Goal: Task Accomplishment & Management: Use online tool/utility

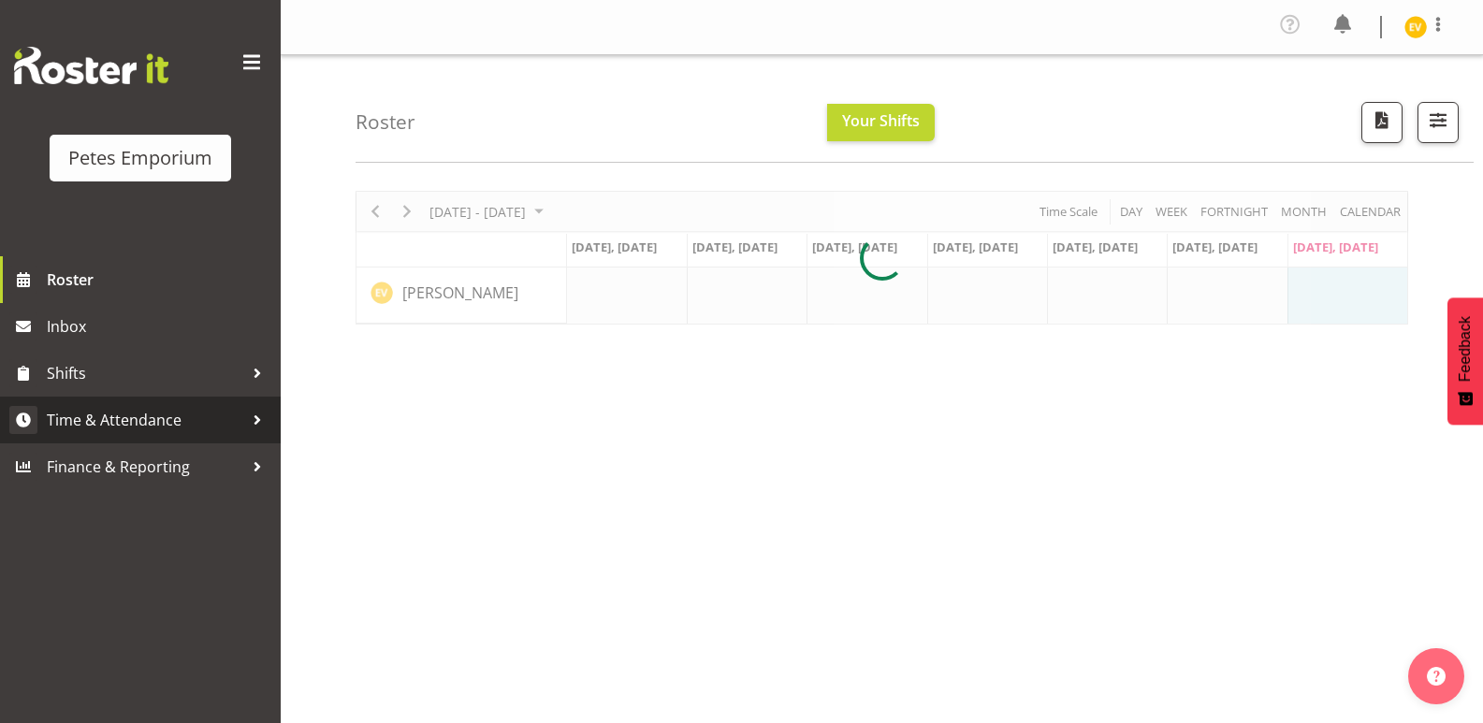
click at [231, 438] on link "Time & Attendance" at bounding box center [140, 420] width 281 height 47
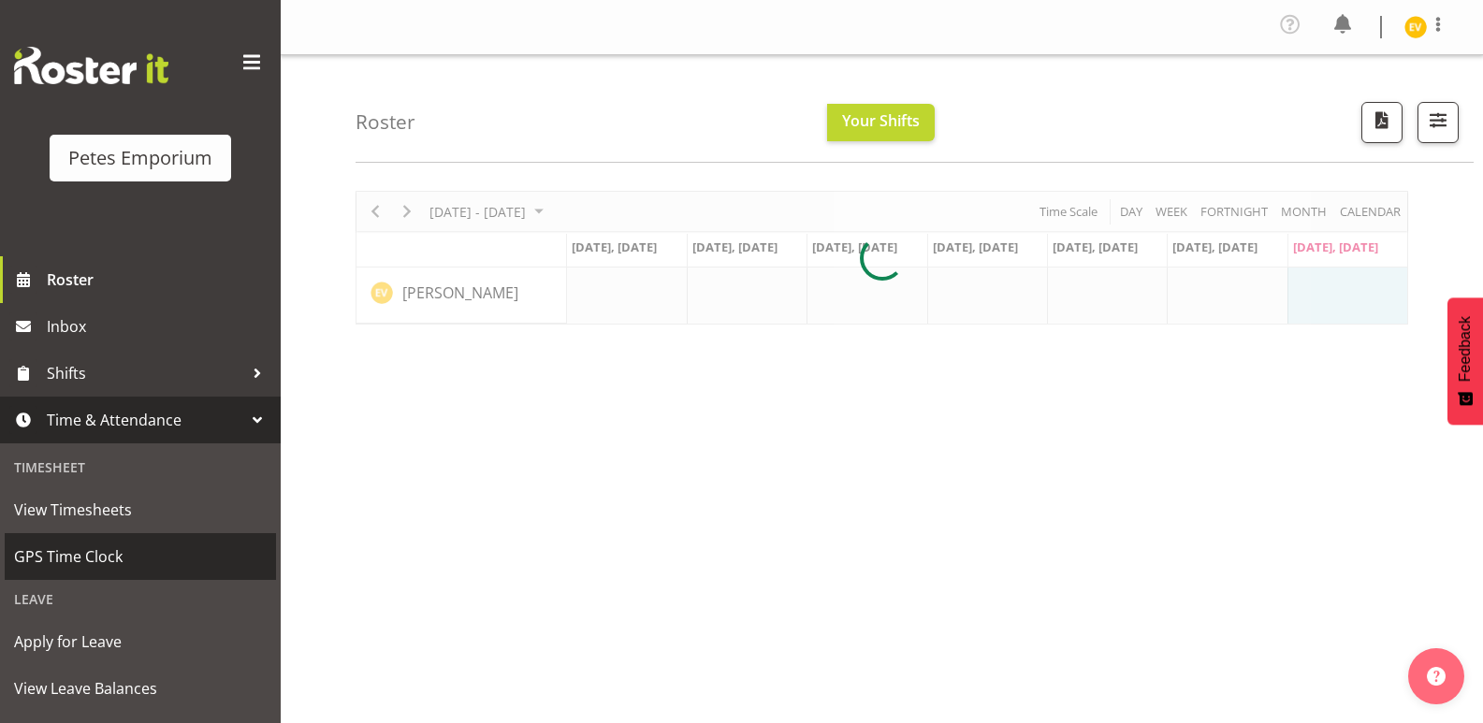
click at [179, 561] on span "GPS Time Clock" at bounding box center [140, 557] width 253 height 28
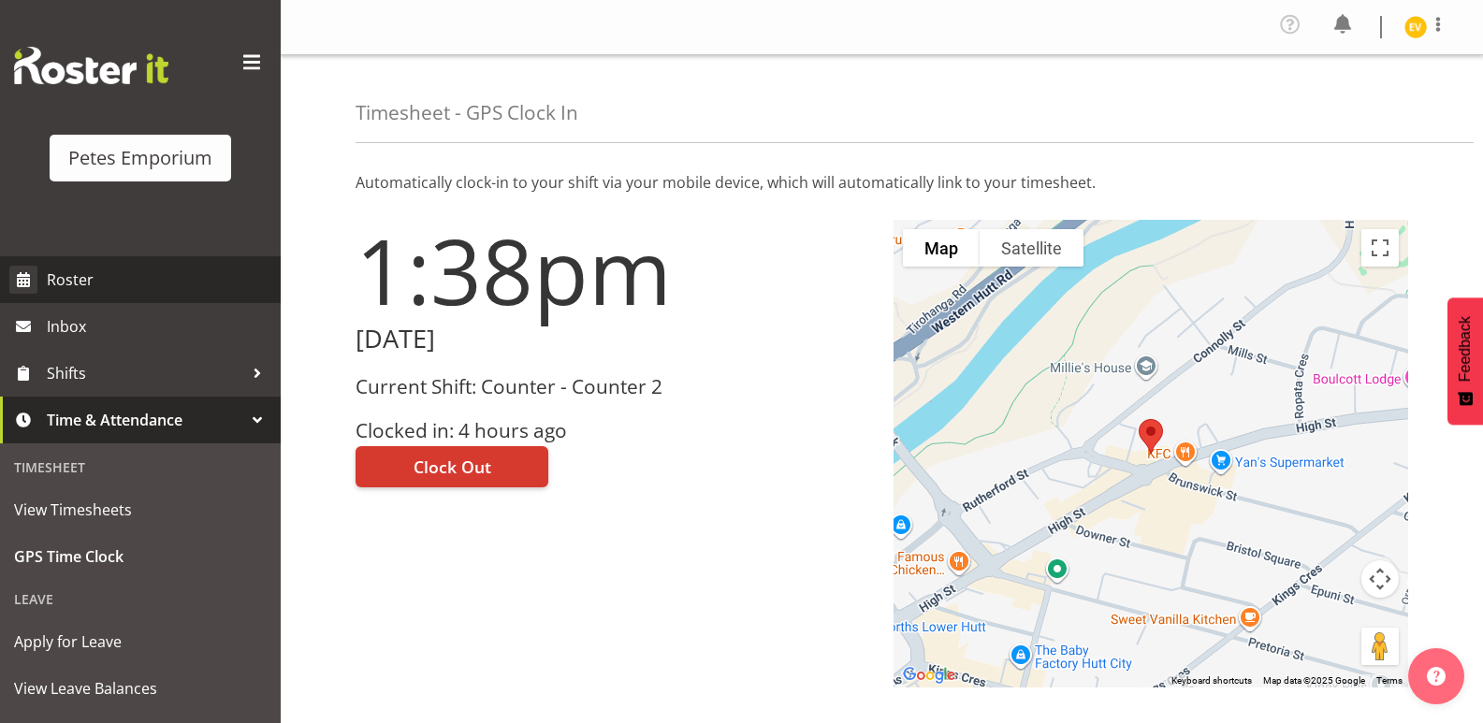
click at [162, 281] on span "Roster" at bounding box center [159, 280] width 225 height 28
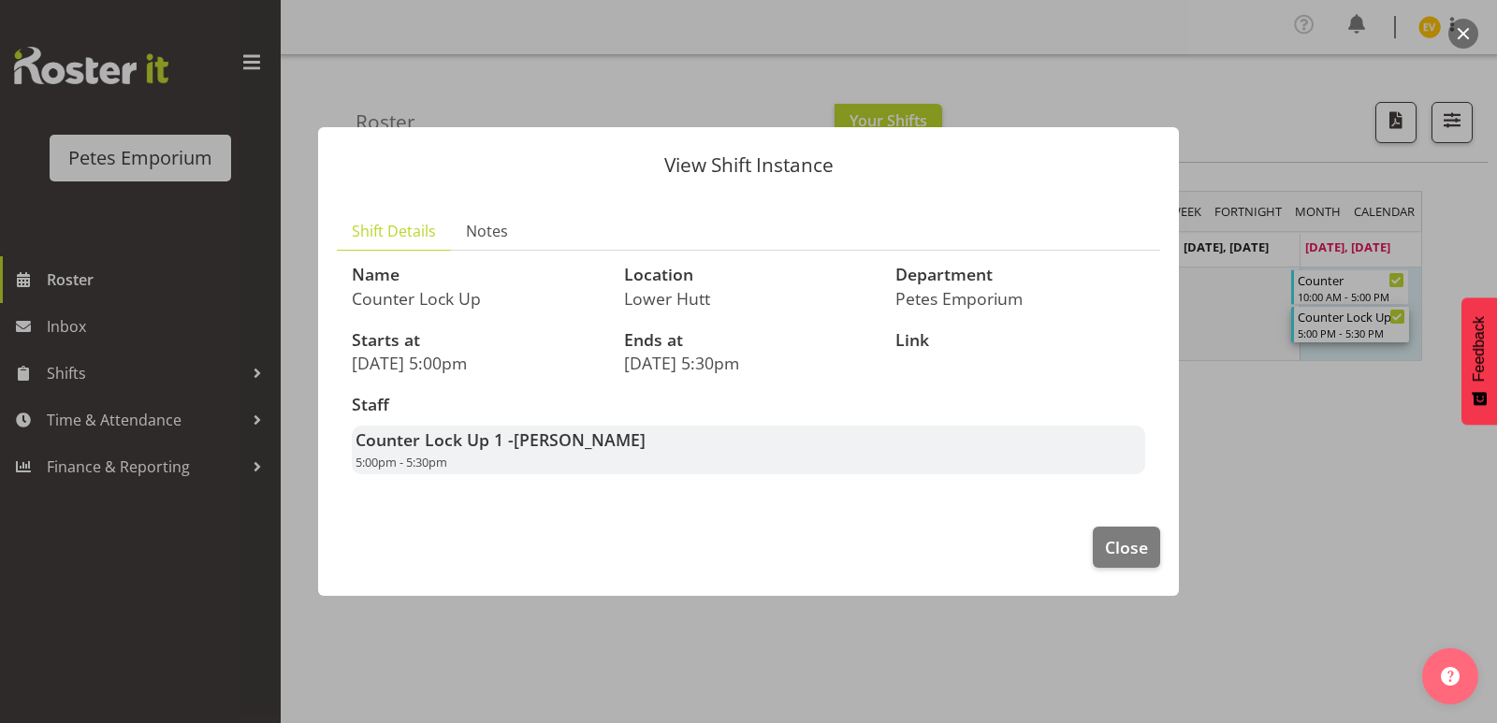
click at [1282, 79] on div at bounding box center [748, 361] width 1497 height 723
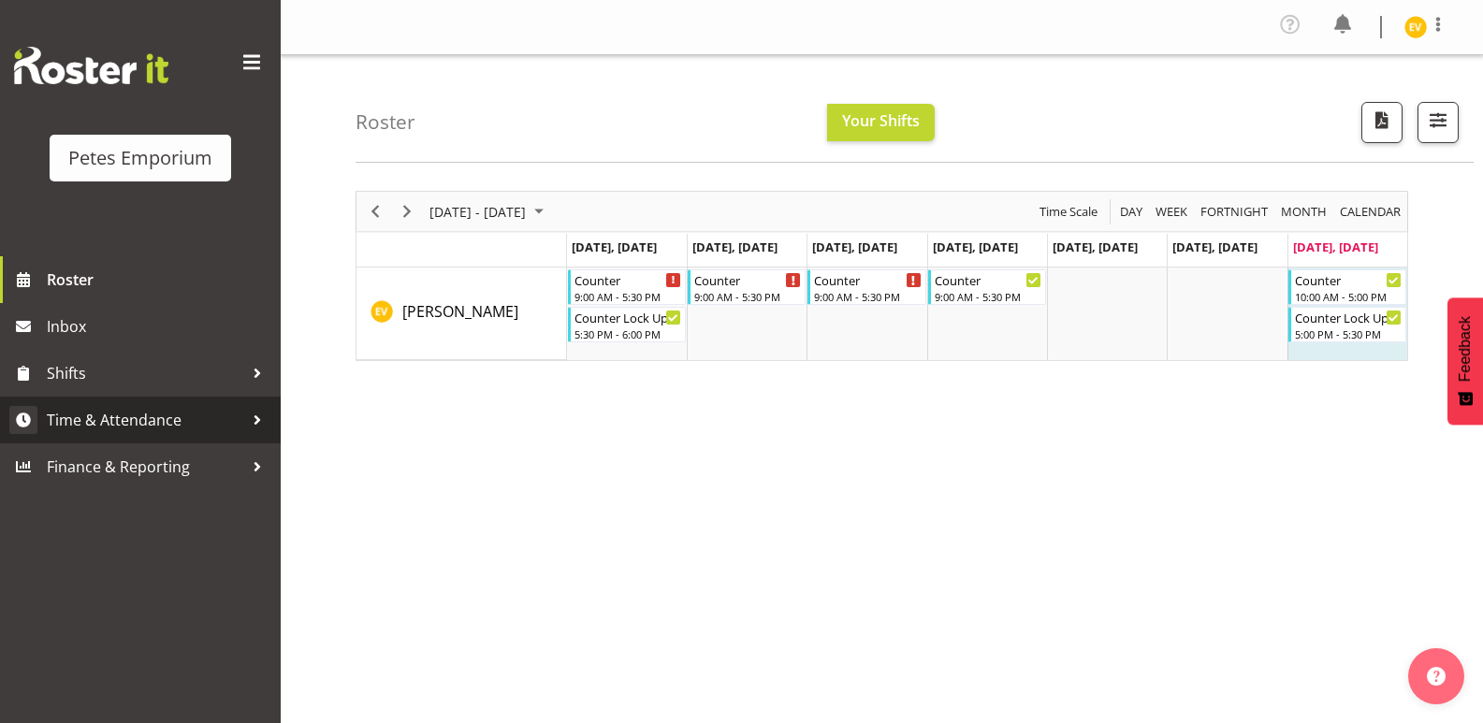
click at [162, 423] on span "Time & Attendance" at bounding box center [145, 420] width 197 height 28
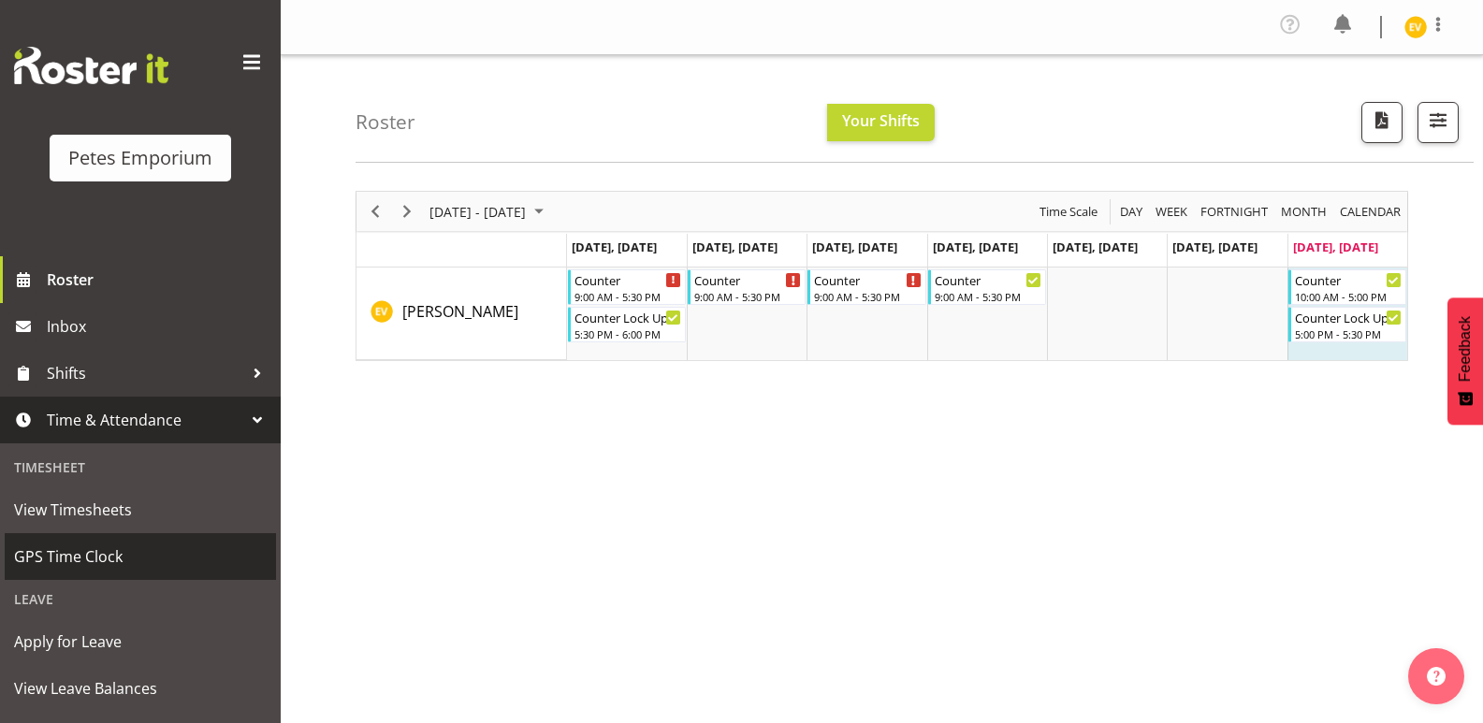
click at [145, 554] on span "GPS Time Clock" at bounding box center [140, 557] width 253 height 28
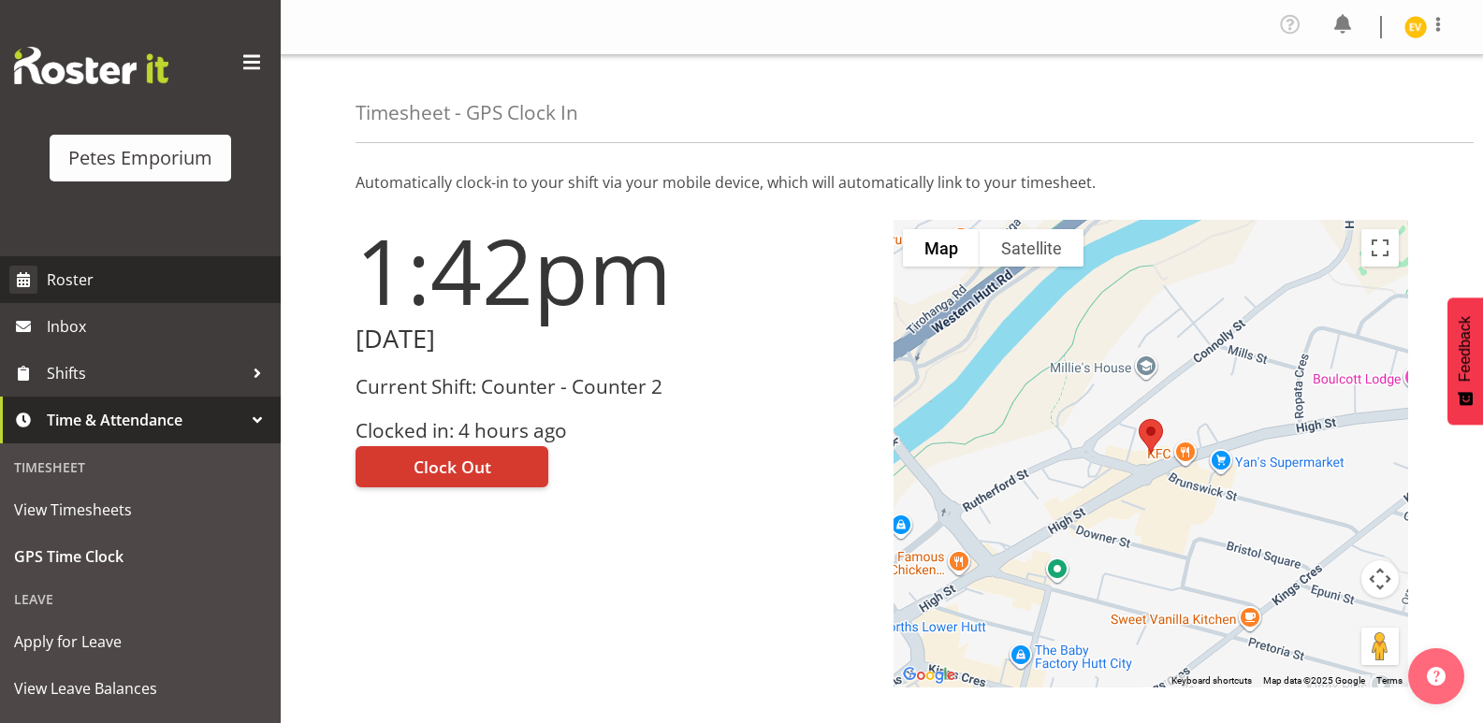
click at [172, 296] on link "Roster" at bounding box center [140, 279] width 281 height 47
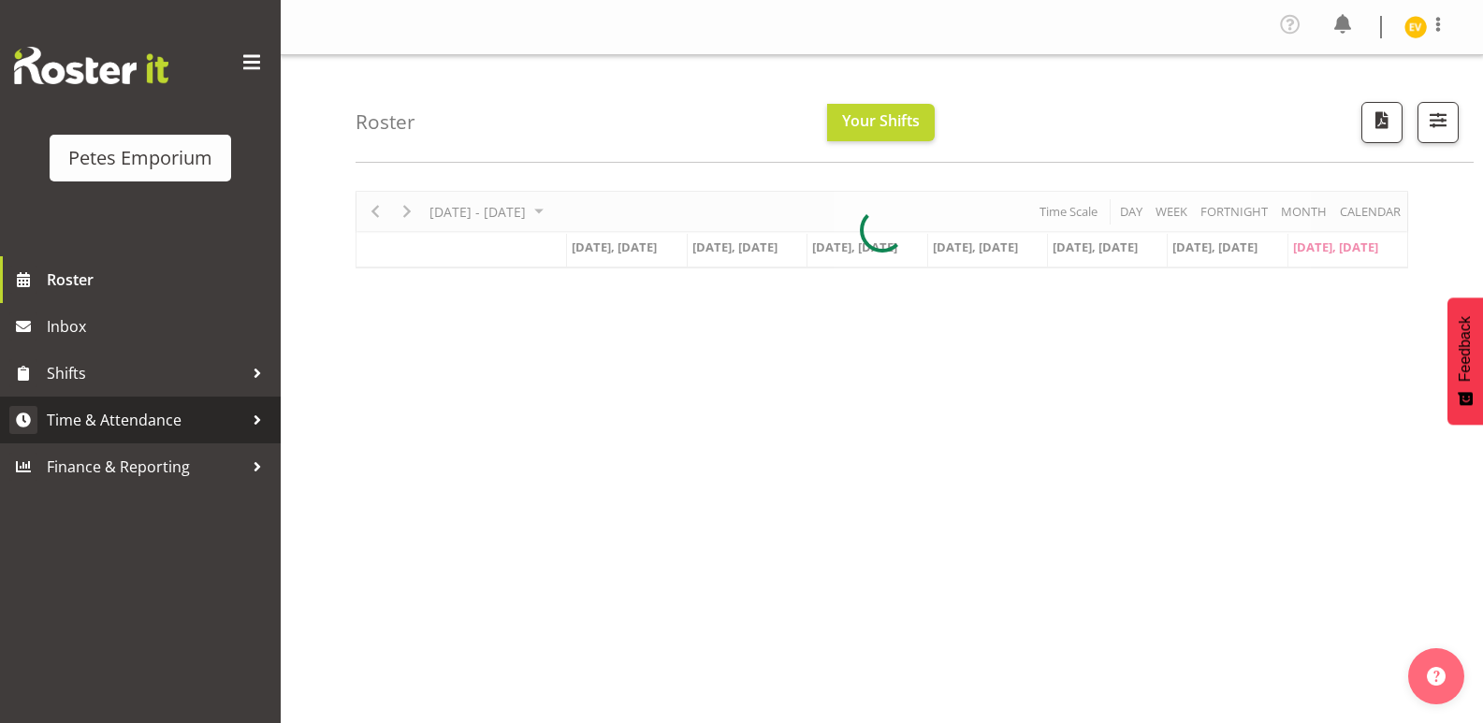
click at [197, 423] on span "Time & Attendance" at bounding box center [145, 420] width 197 height 28
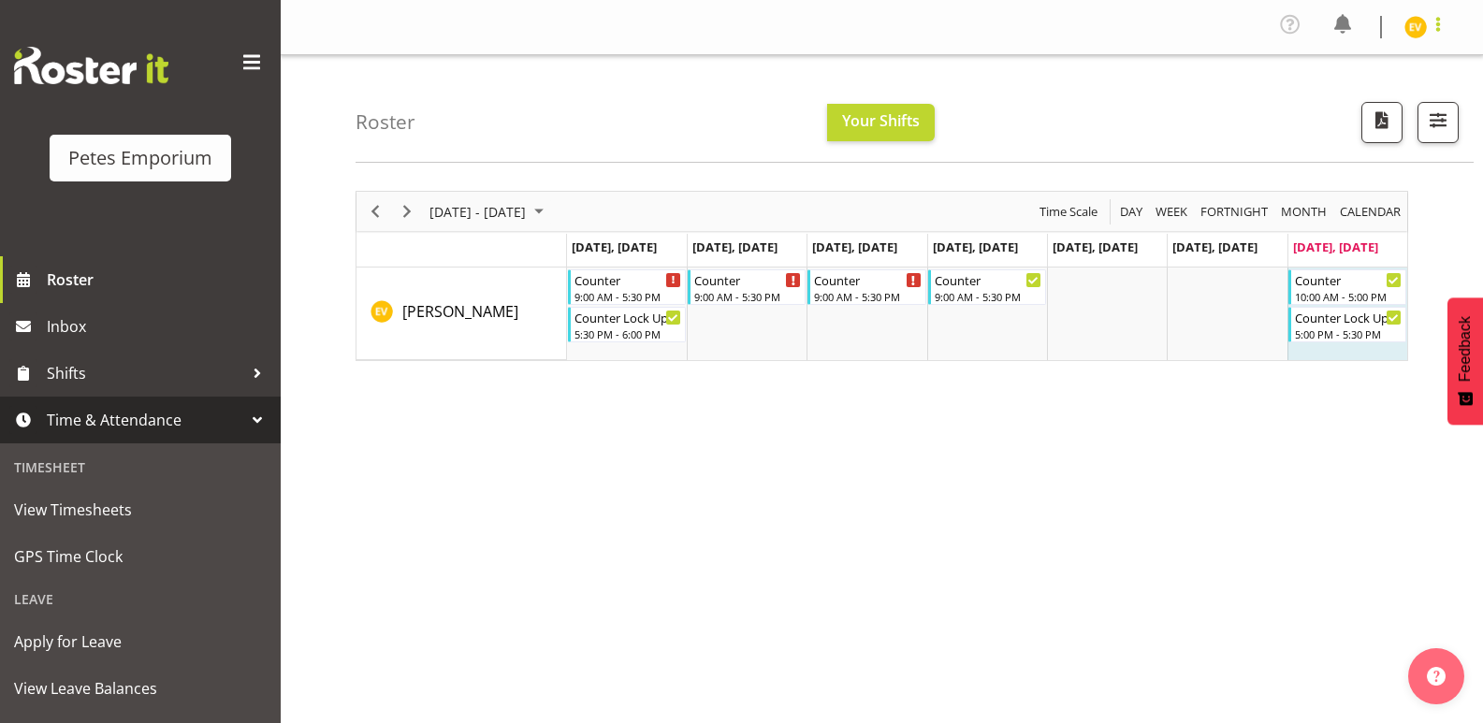
click at [1431, 35] on span at bounding box center [1438, 24] width 22 height 22
click at [1340, 105] on link "Log Out" at bounding box center [1360, 103] width 180 height 34
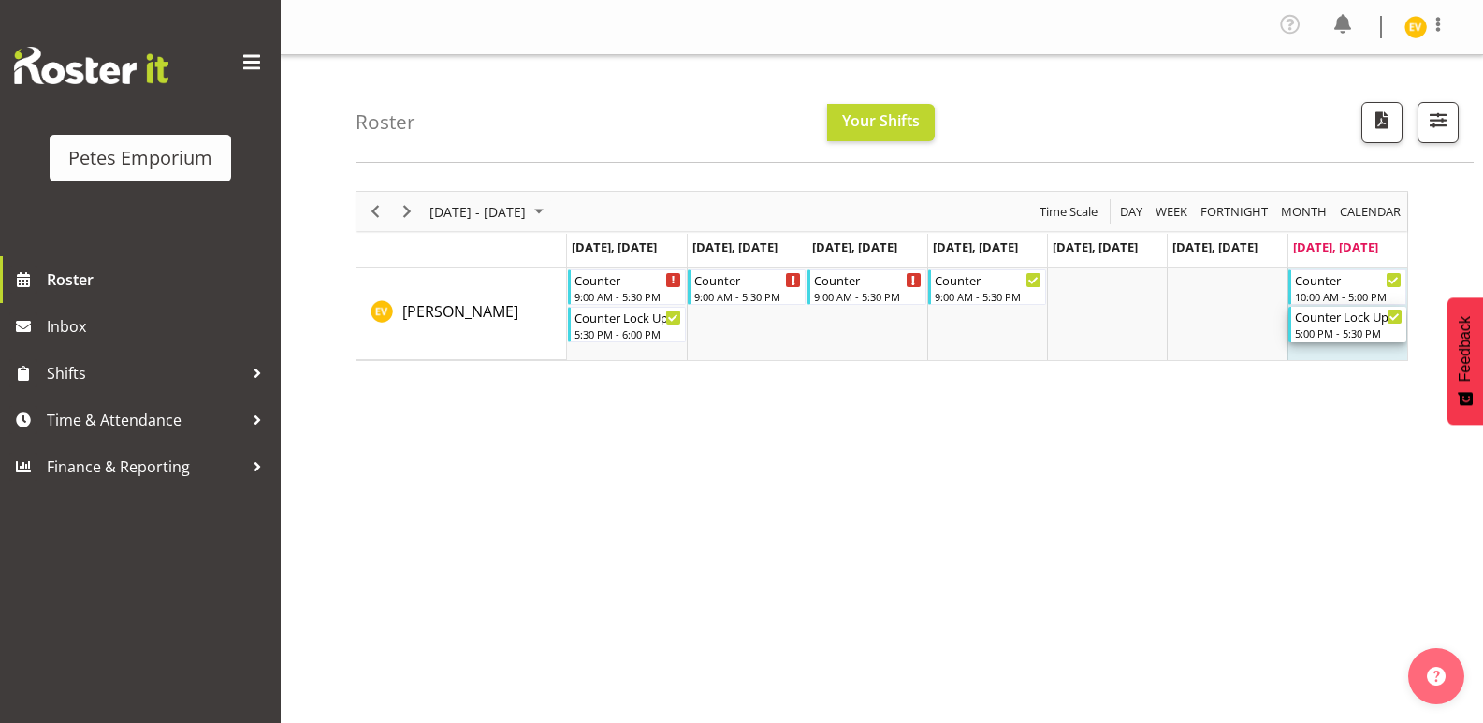
click at [1362, 325] on div "Counter Lock Up" at bounding box center [1349, 316] width 108 height 19
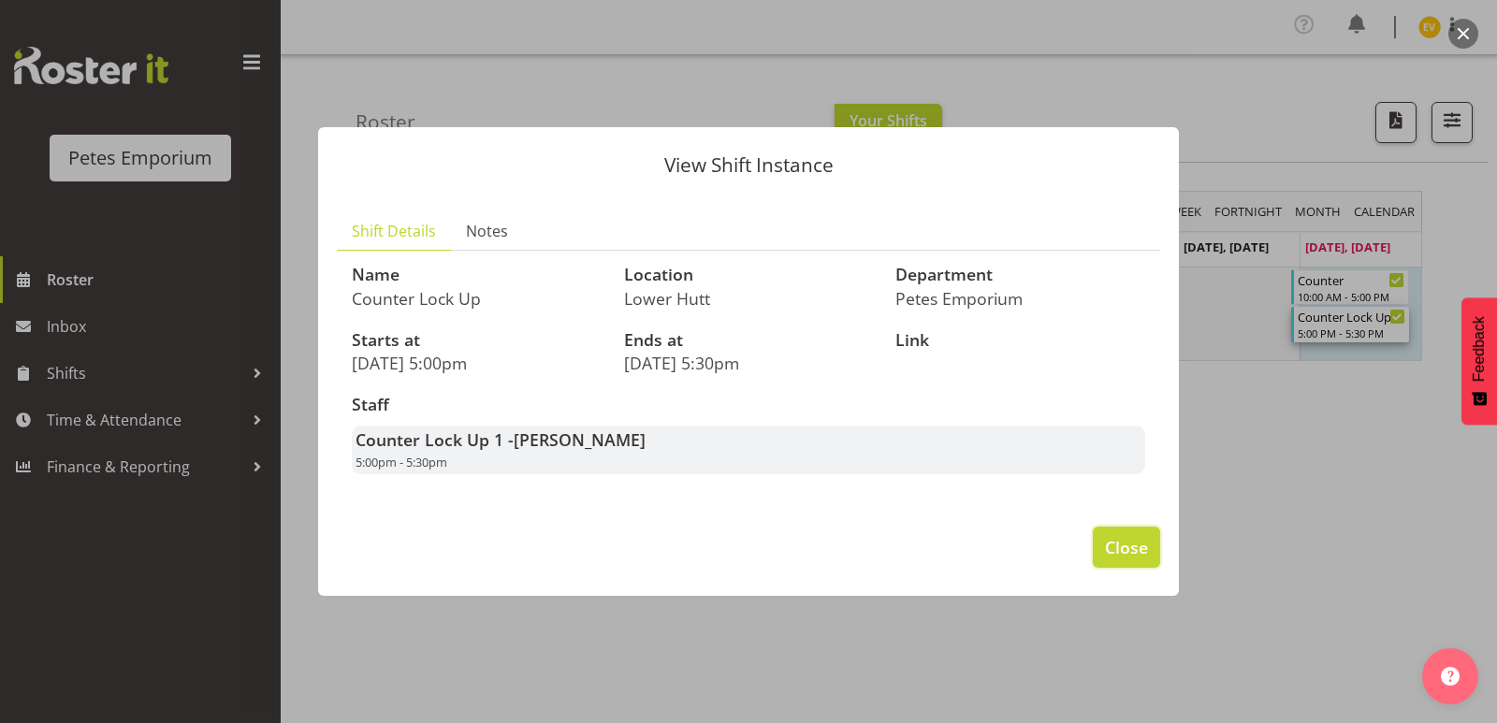
click at [1124, 553] on span "Close" at bounding box center [1126, 547] width 43 height 24
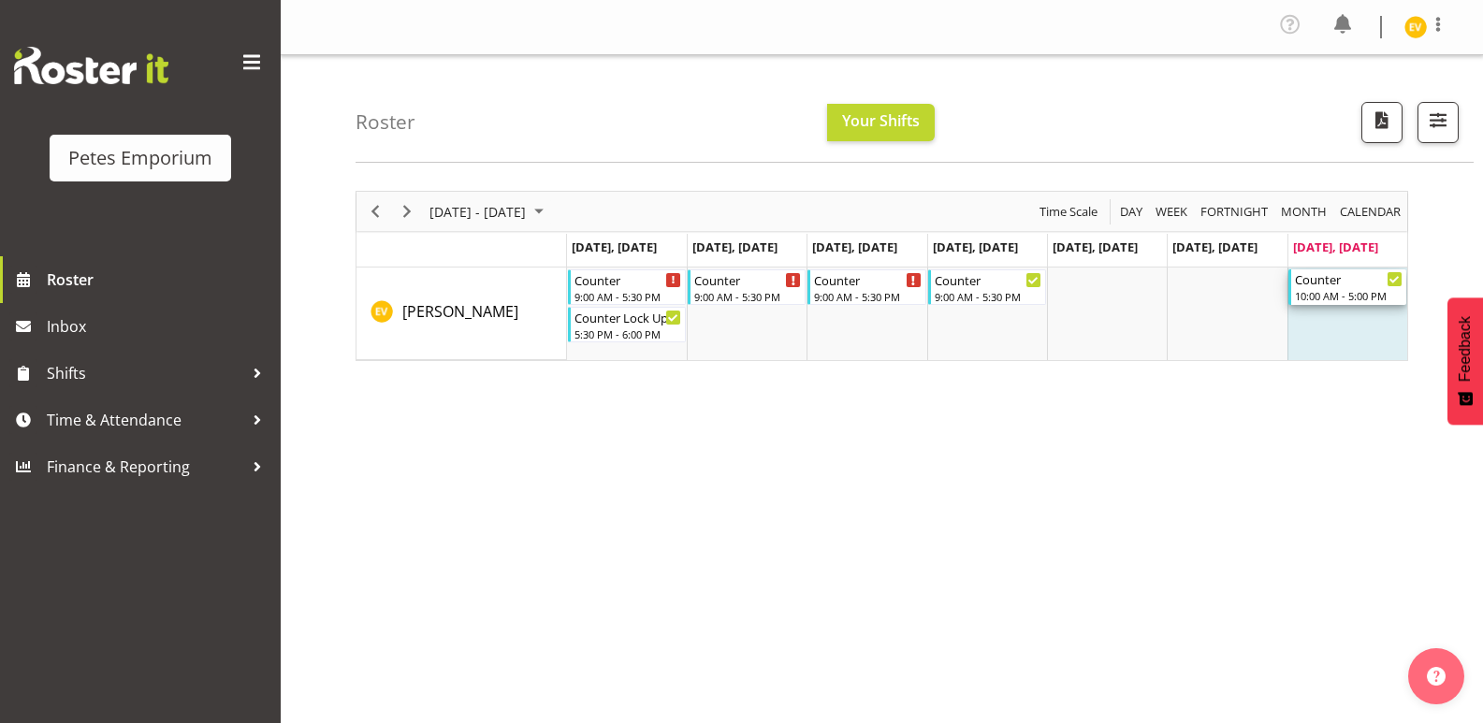
click at [1334, 285] on div "Counter" at bounding box center [1349, 278] width 108 height 19
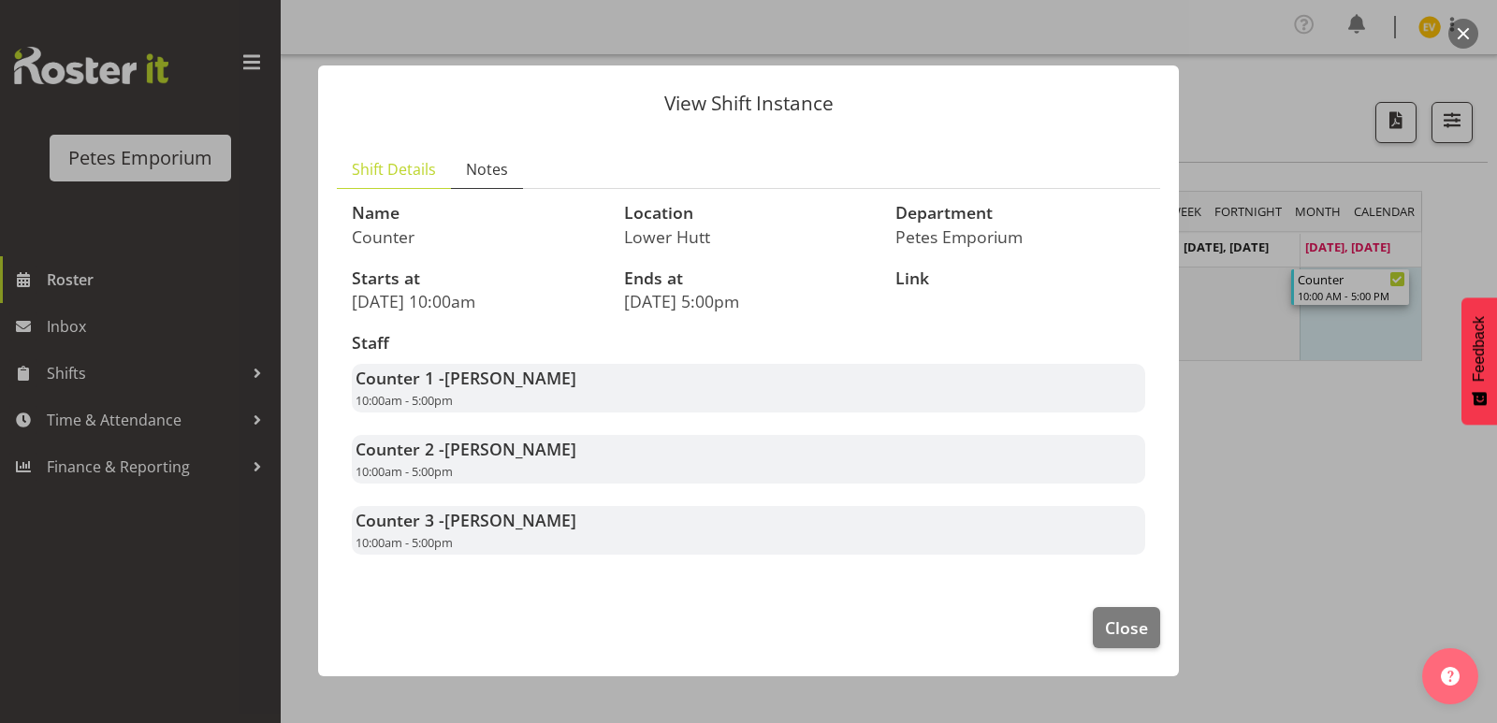
click at [502, 169] on span "Notes" at bounding box center [487, 169] width 42 height 22
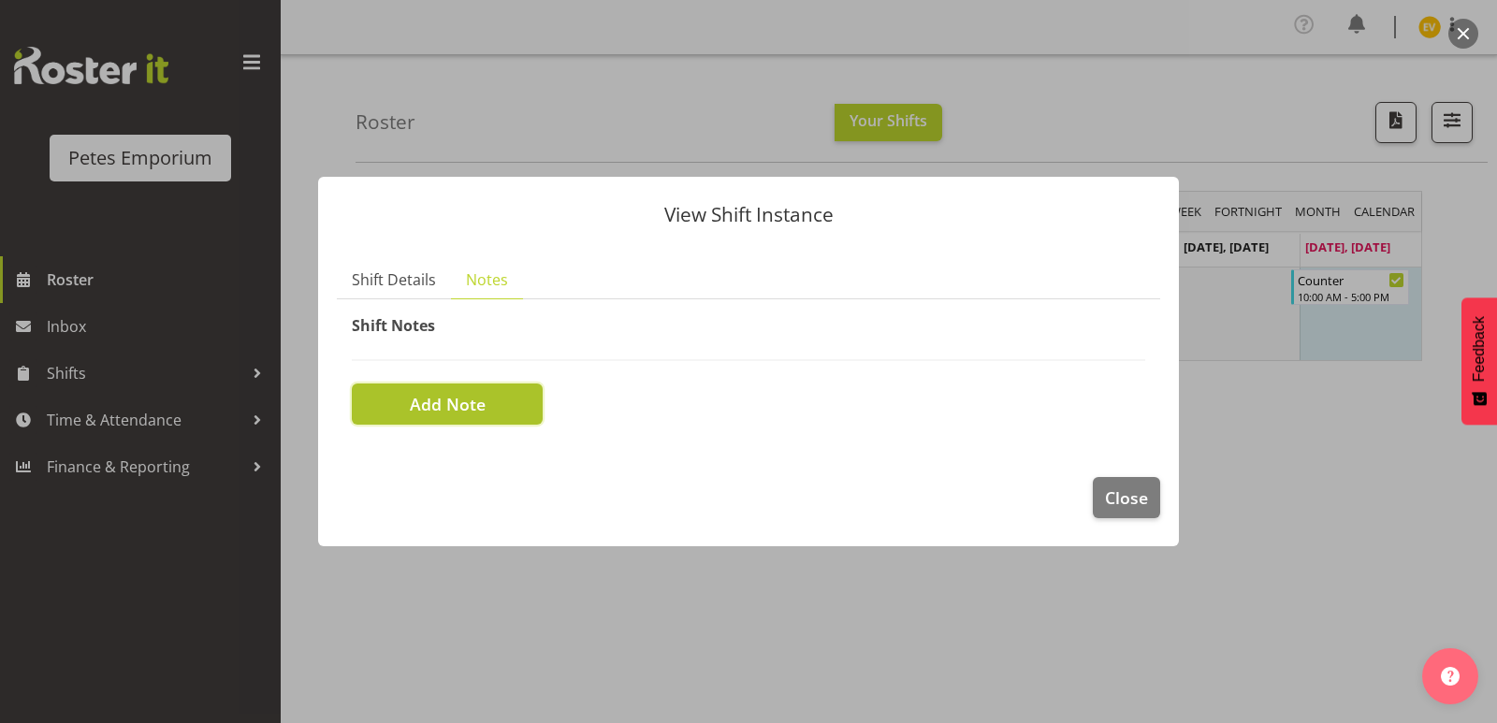
click at [456, 415] on span "Add Note" at bounding box center [448, 404] width 76 height 24
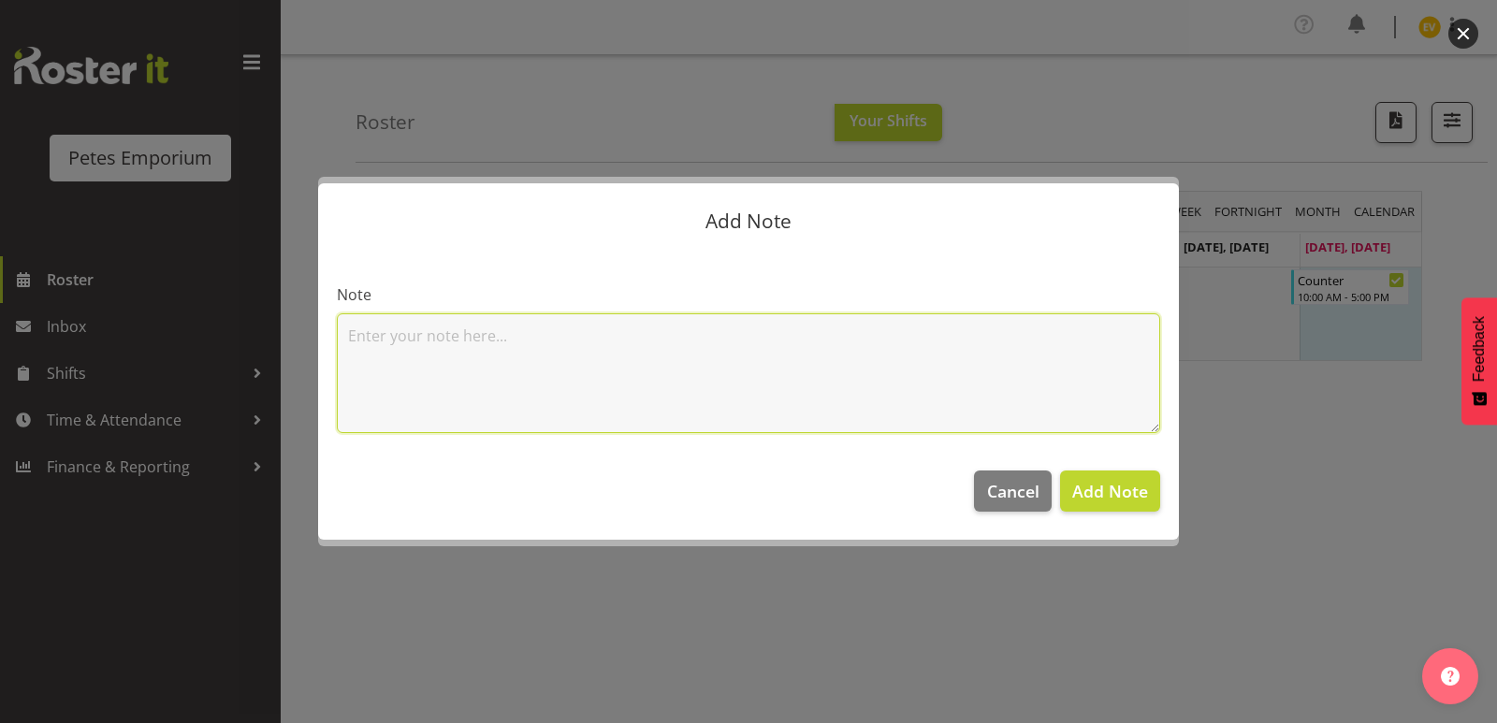
click at [486, 328] on textarea at bounding box center [748, 373] width 823 height 120
type textarea "W"
click at [893, 359] on textarea "Went home early, Tummy cramps and feminine reasons." at bounding box center [748, 373] width 823 height 120
type textarea "Went home early, Tummy cramps and feminine reasons."
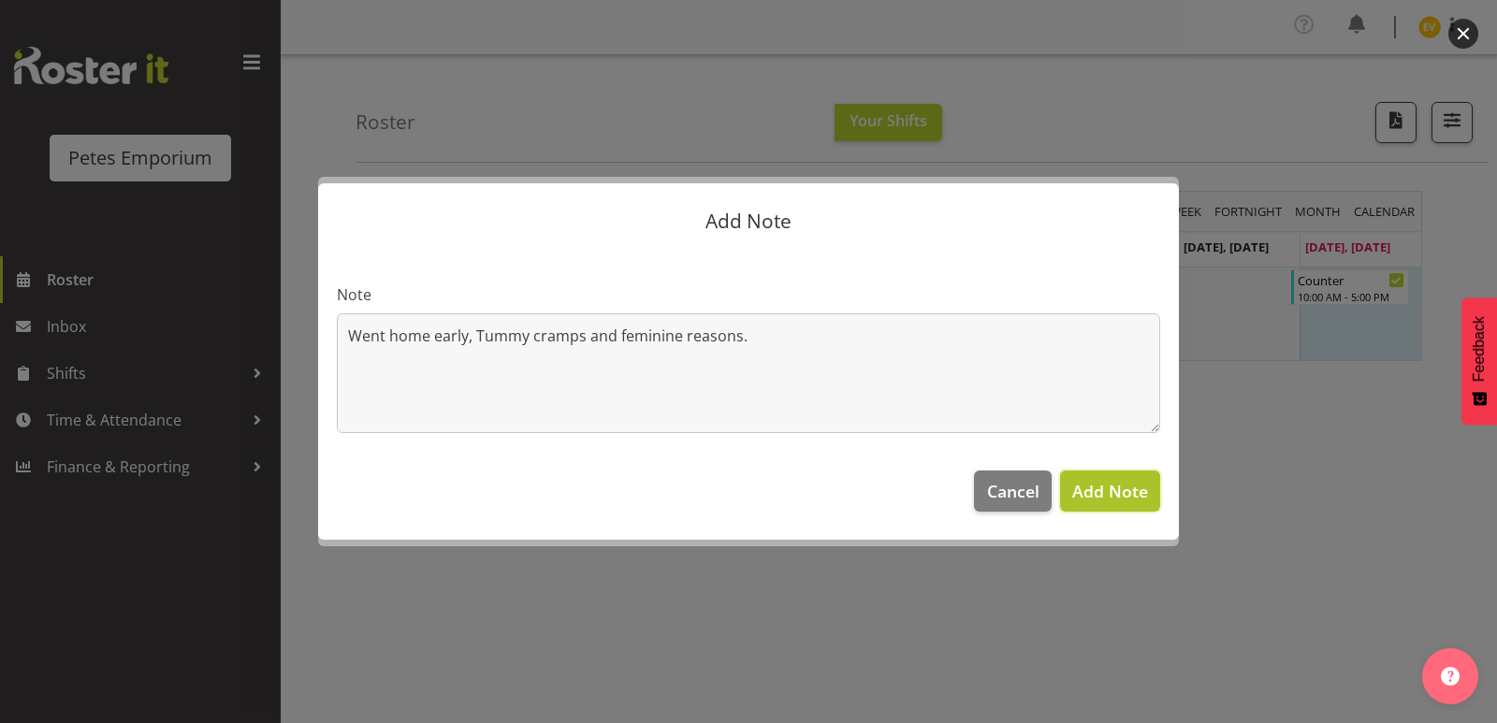
click at [1113, 488] on span "Add Note" at bounding box center [1110, 491] width 76 height 22
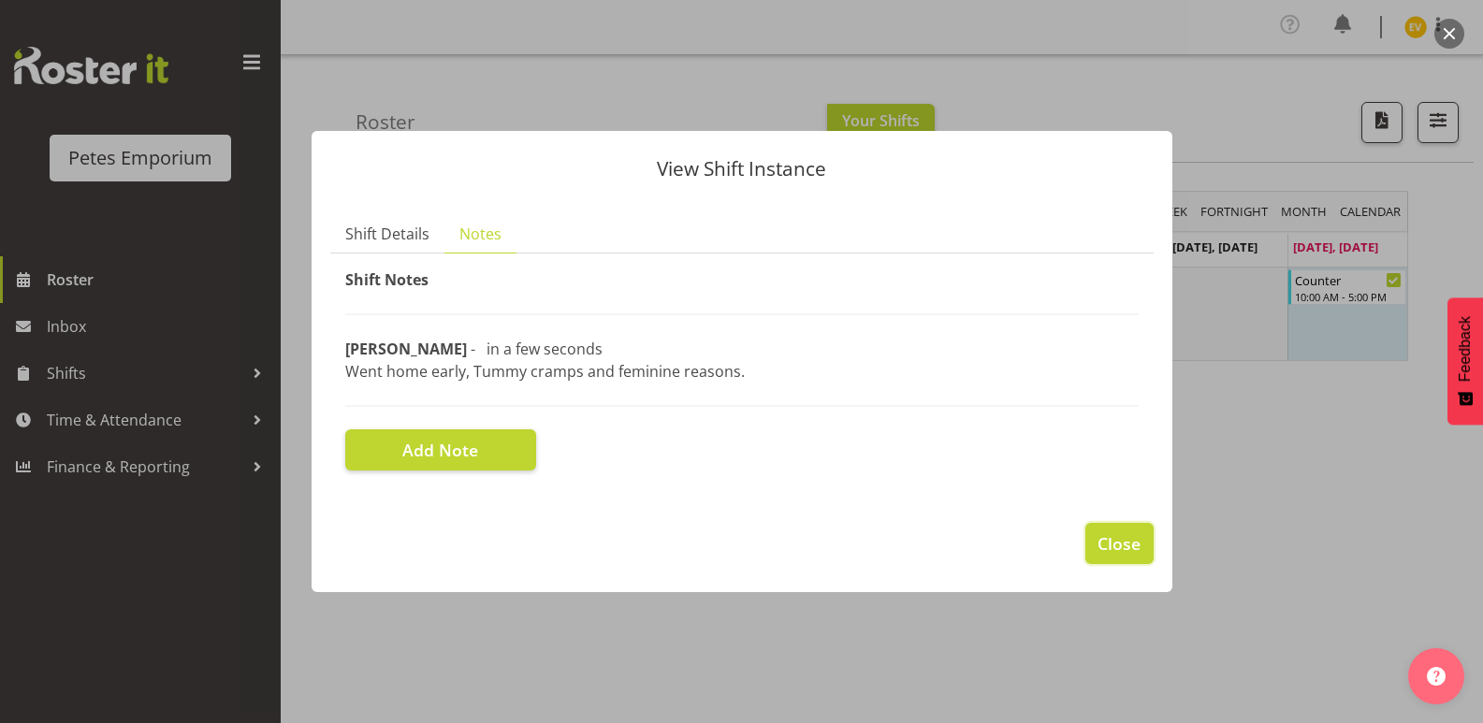
click at [1108, 545] on span "Close" at bounding box center [1119, 543] width 43 height 24
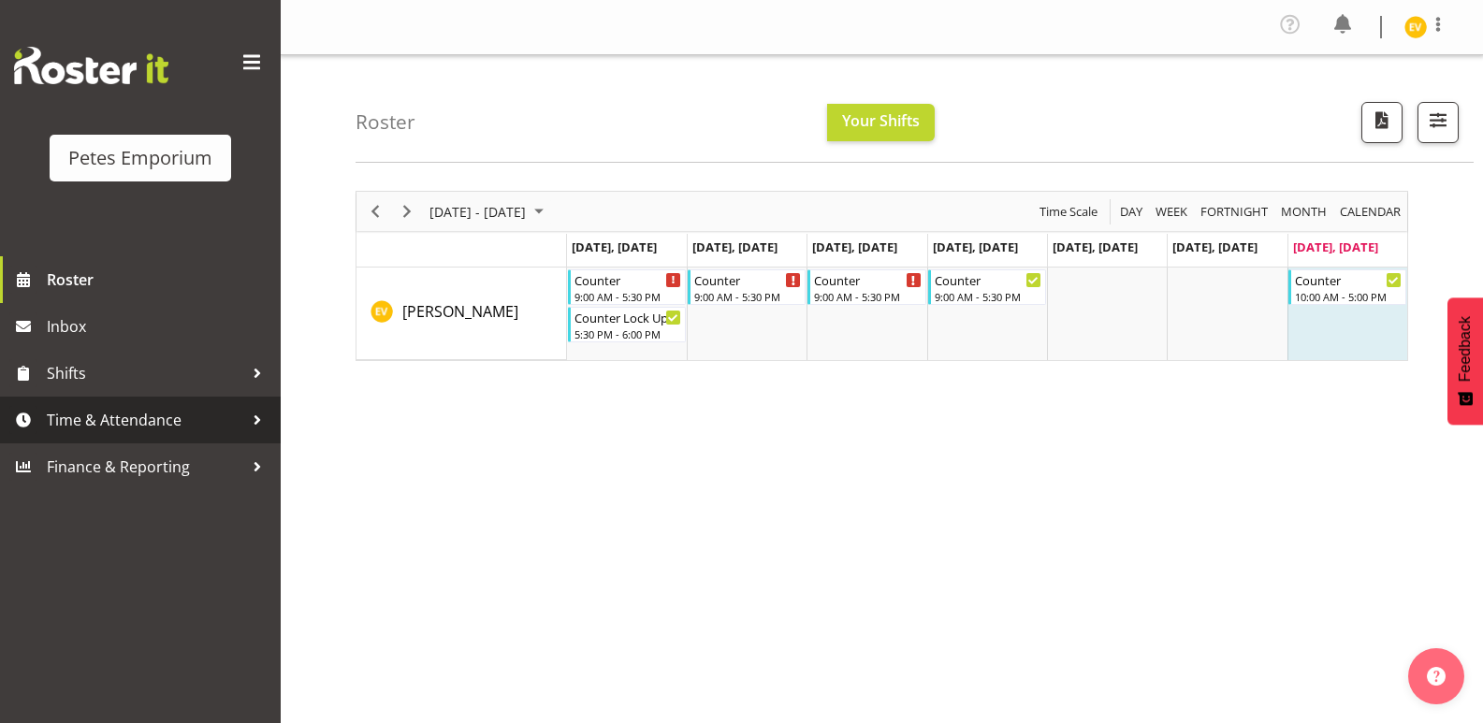
click at [110, 426] on span "Time & Attendance" at bounding box center [145, 420] width 197 height 28
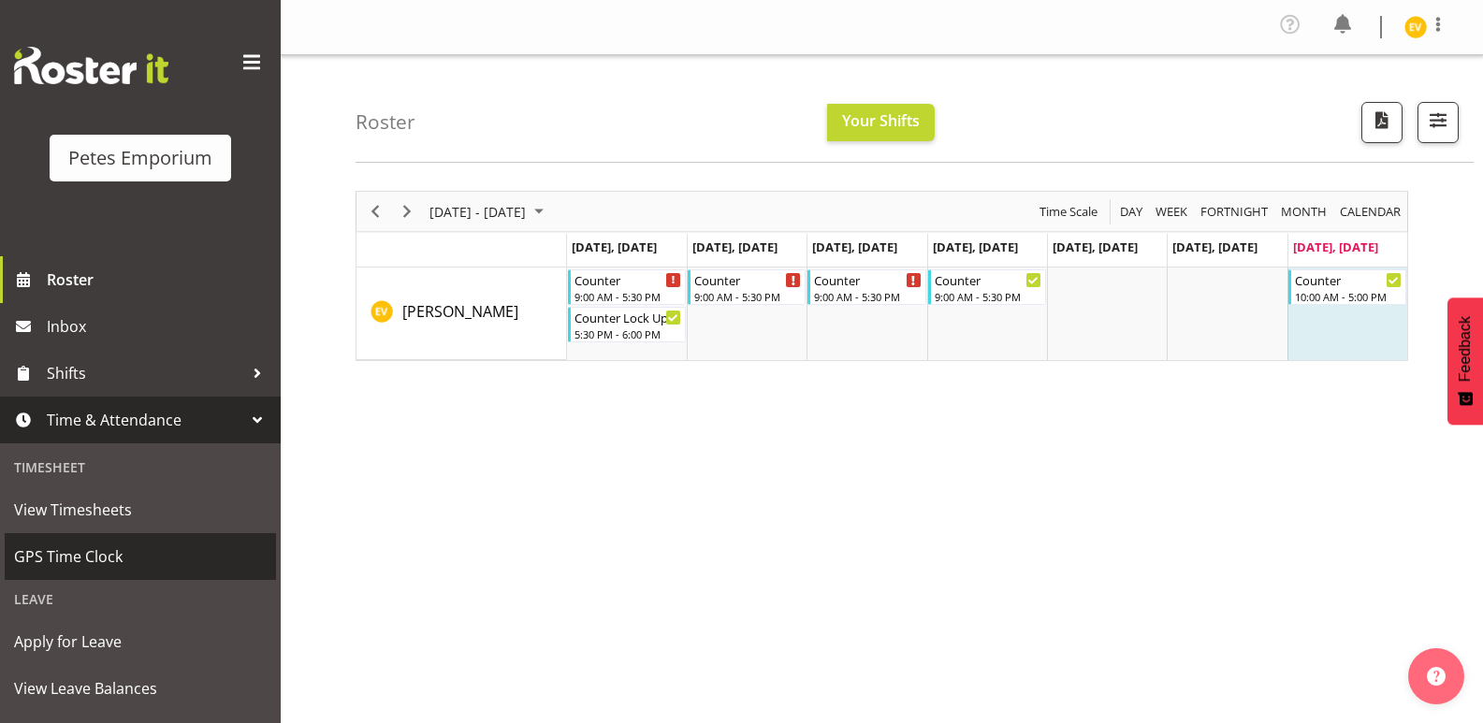
click at [118, 536] on link "GPS Time Clock" at bounding box center [140, 556] width 271 height 47
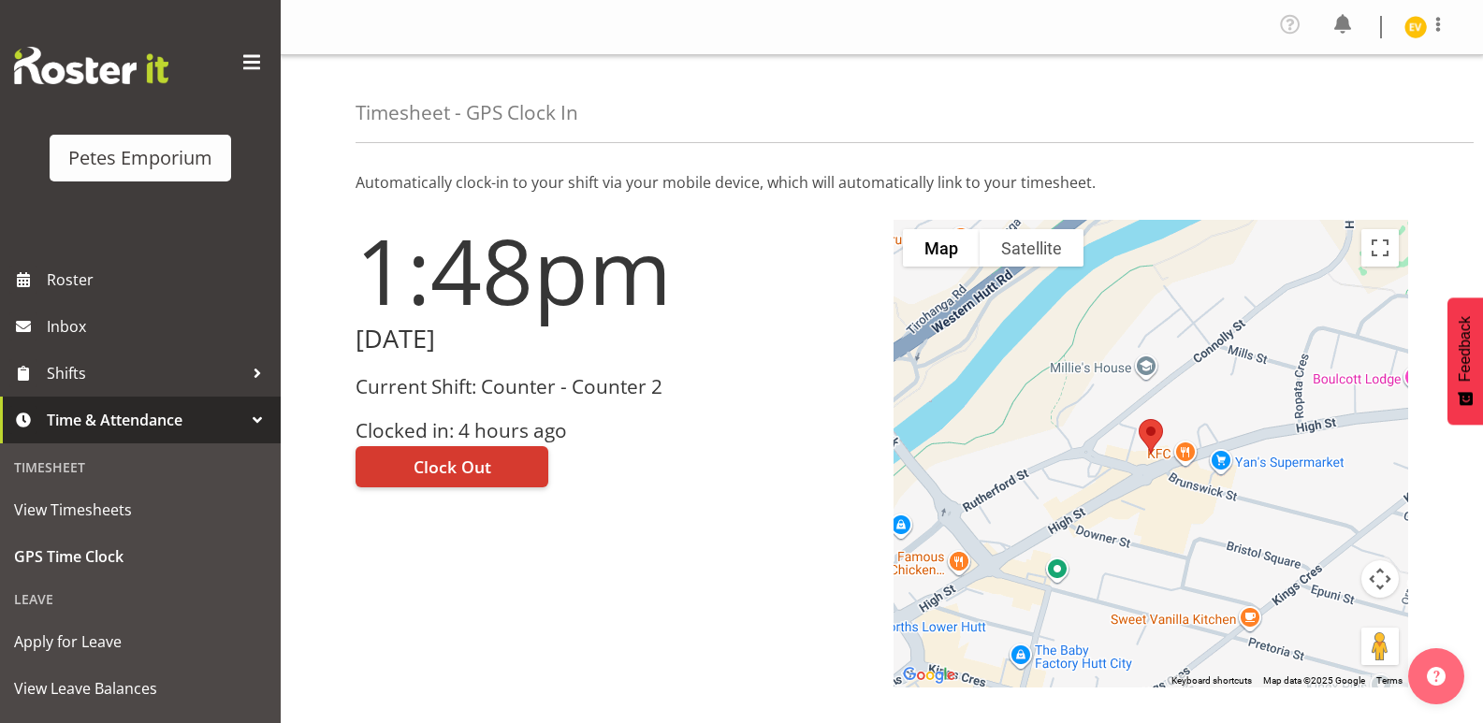
click at [758, 413] on div "Current Shift: Counter - Counter 2 Clocked in: 4 hours ago" at bounding box center [614, 409] width 516 height 66
click at [803, 487] on div "Clock Out" at bounding box center [614, 465] width 516 height 45
click at [688, 437] on h3 "Clocked in: 4 hours ago" at bounding box center [614, 431] width 516 height 22
click at [727, 534] on div "1:48pm [DATE] Current Shift: Counter - Counter 2 Clocked in: 4 hours ago Clock …" at bounding box center [613, 454] width 538 height 490
click at [454, 464] on span "Clock Out" at bounding box center [453, 467] width 78 height 24
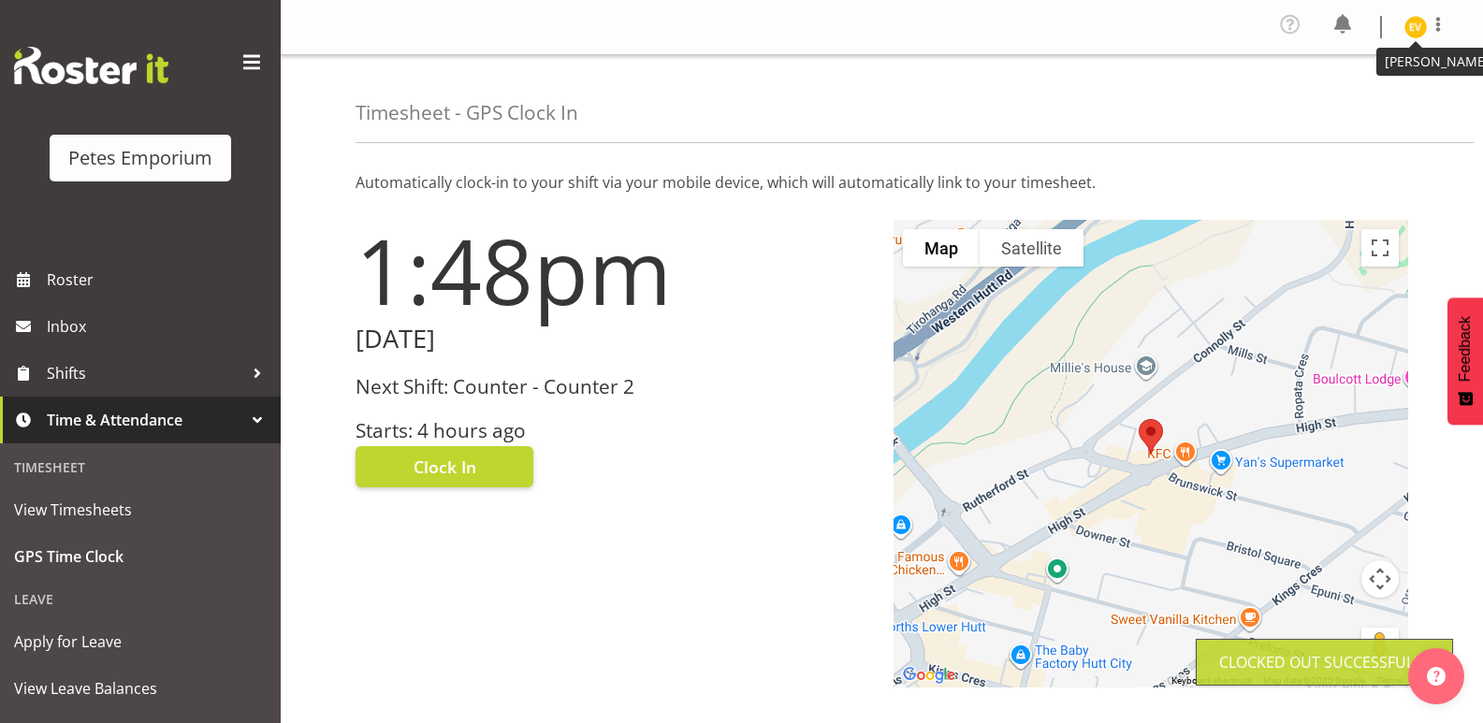
click at [1411, 26] on img at bounding box center [1416, 27] width 22 height 22
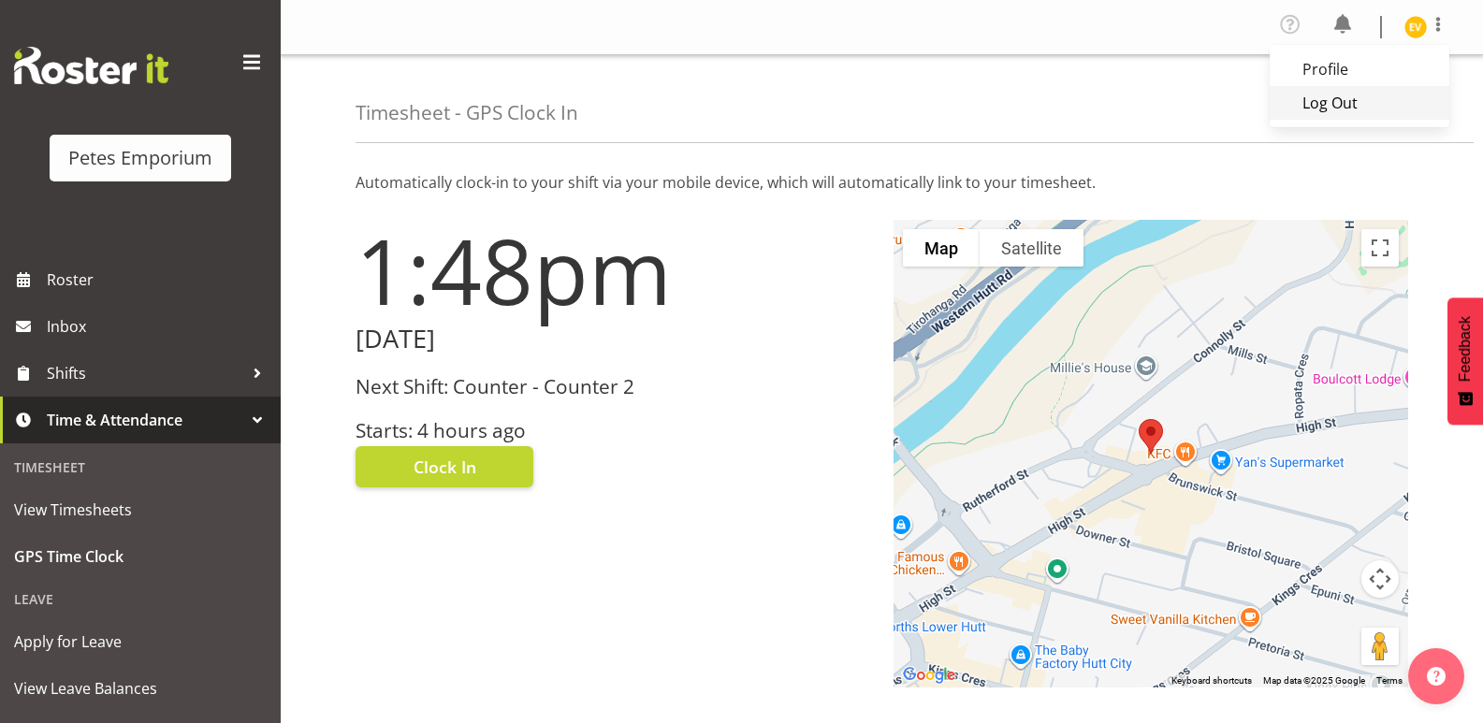
click at [1340, 105] on link "Log Out" at bounding box center [1360, 103] width 180 height 34
